Goal: Navigation & Orientation: Find specific page/section

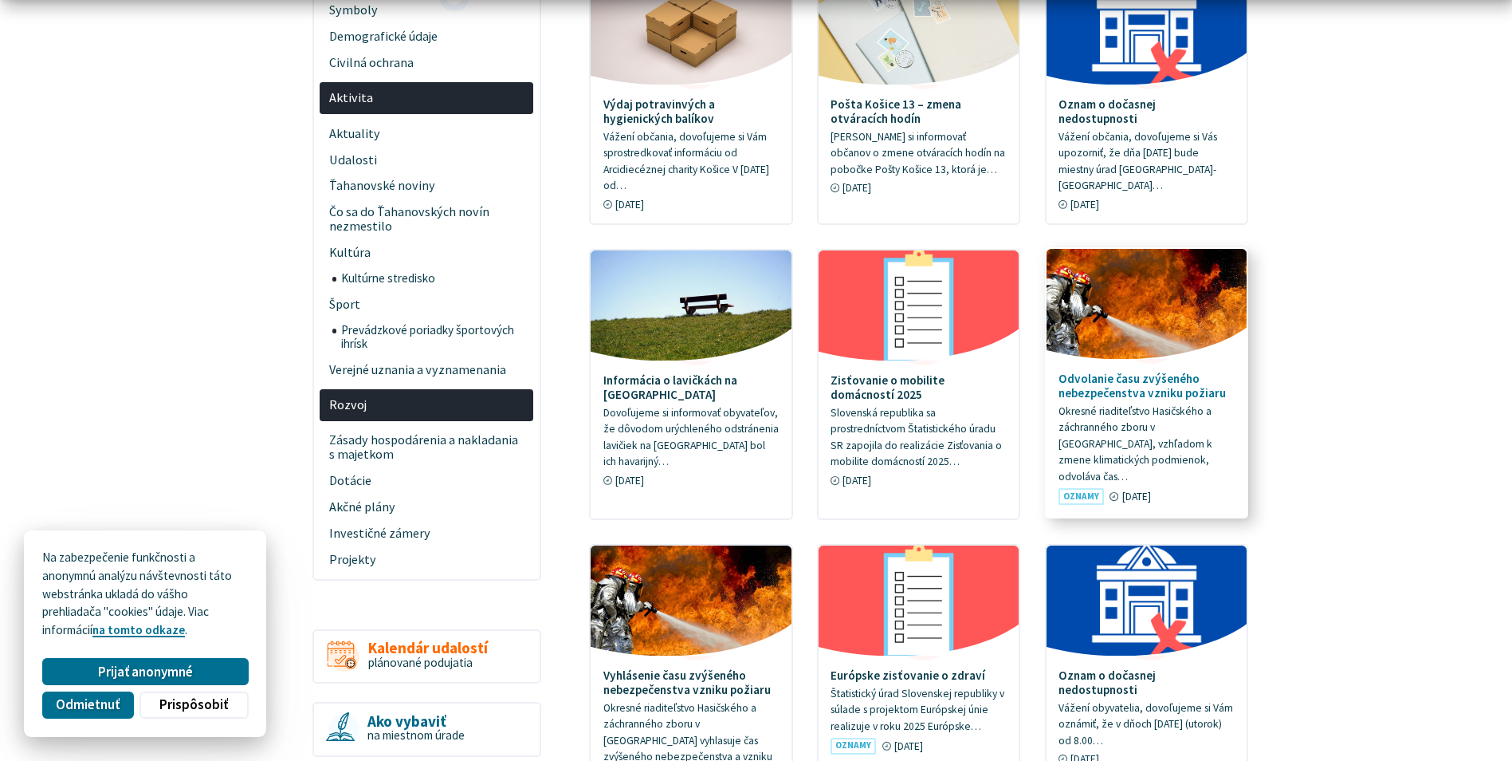
scroll to position [399, 0]
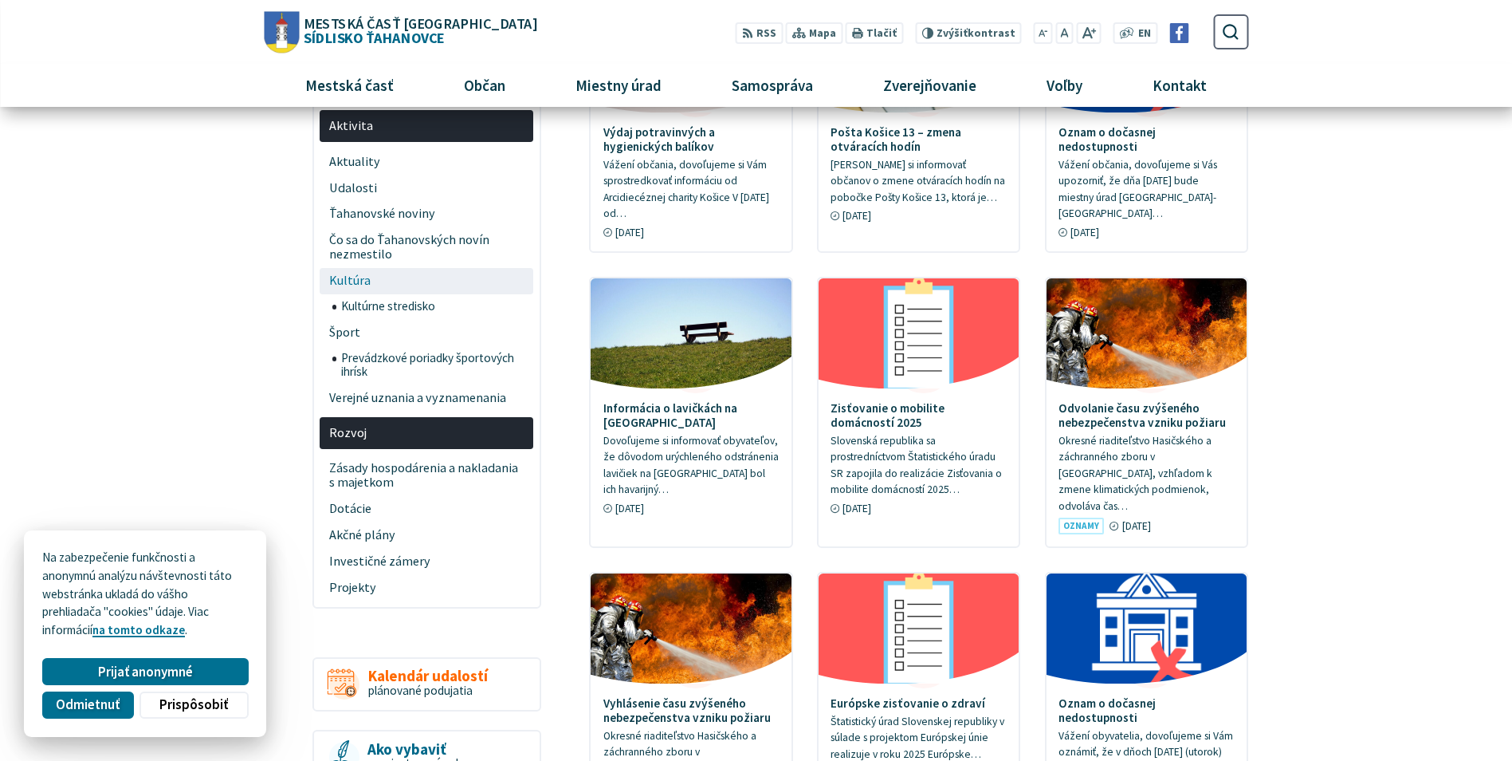
click at [365, 269] on span "Kultúra" at bounding box center [426, 281] width 195 height 26
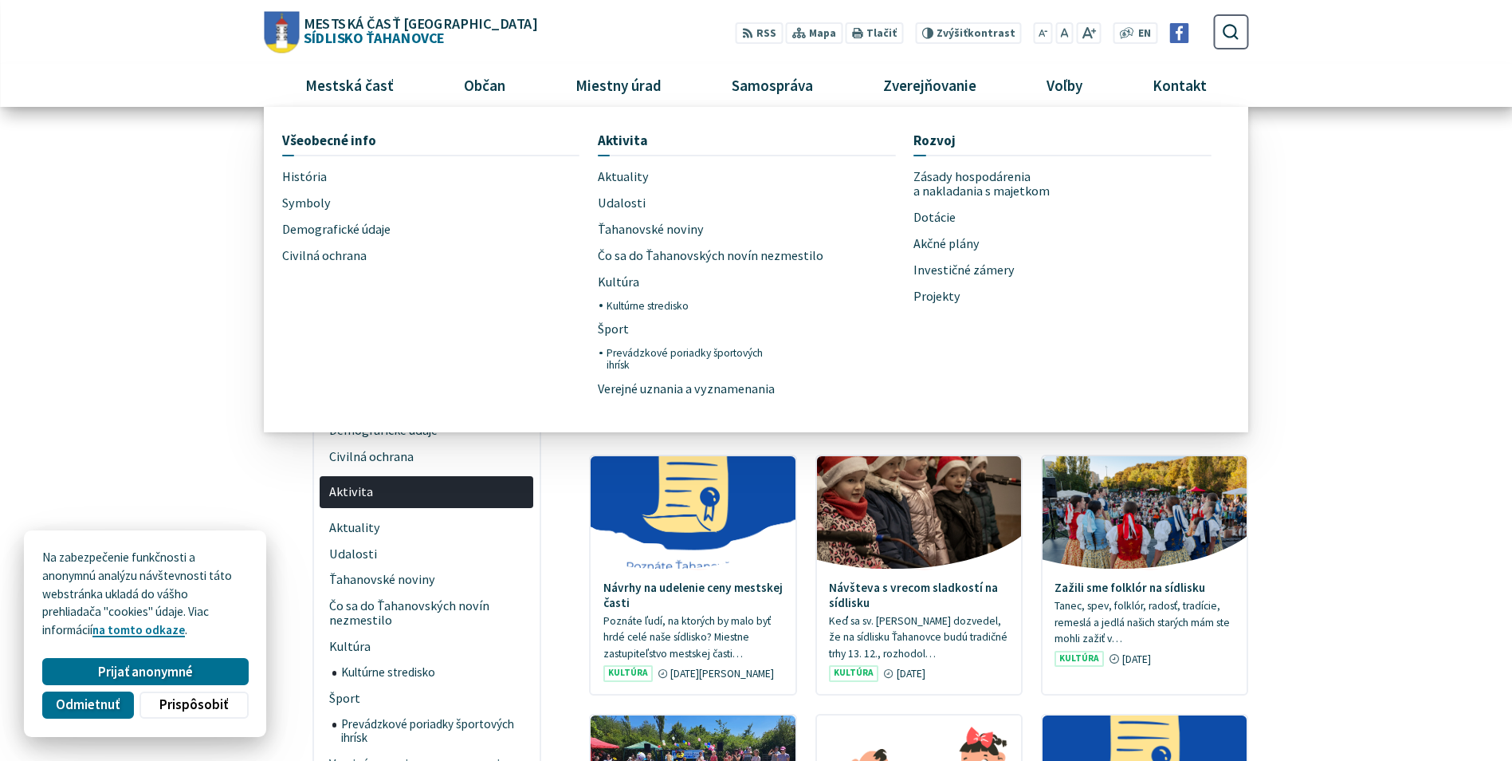
click at [626, 250] on span "Čo sa do Ťahanovských novín nezmestilo" at bounding box center [711, 255] width 226 height 26
